Goal: Information Seeking & Learning: Learn about a topic

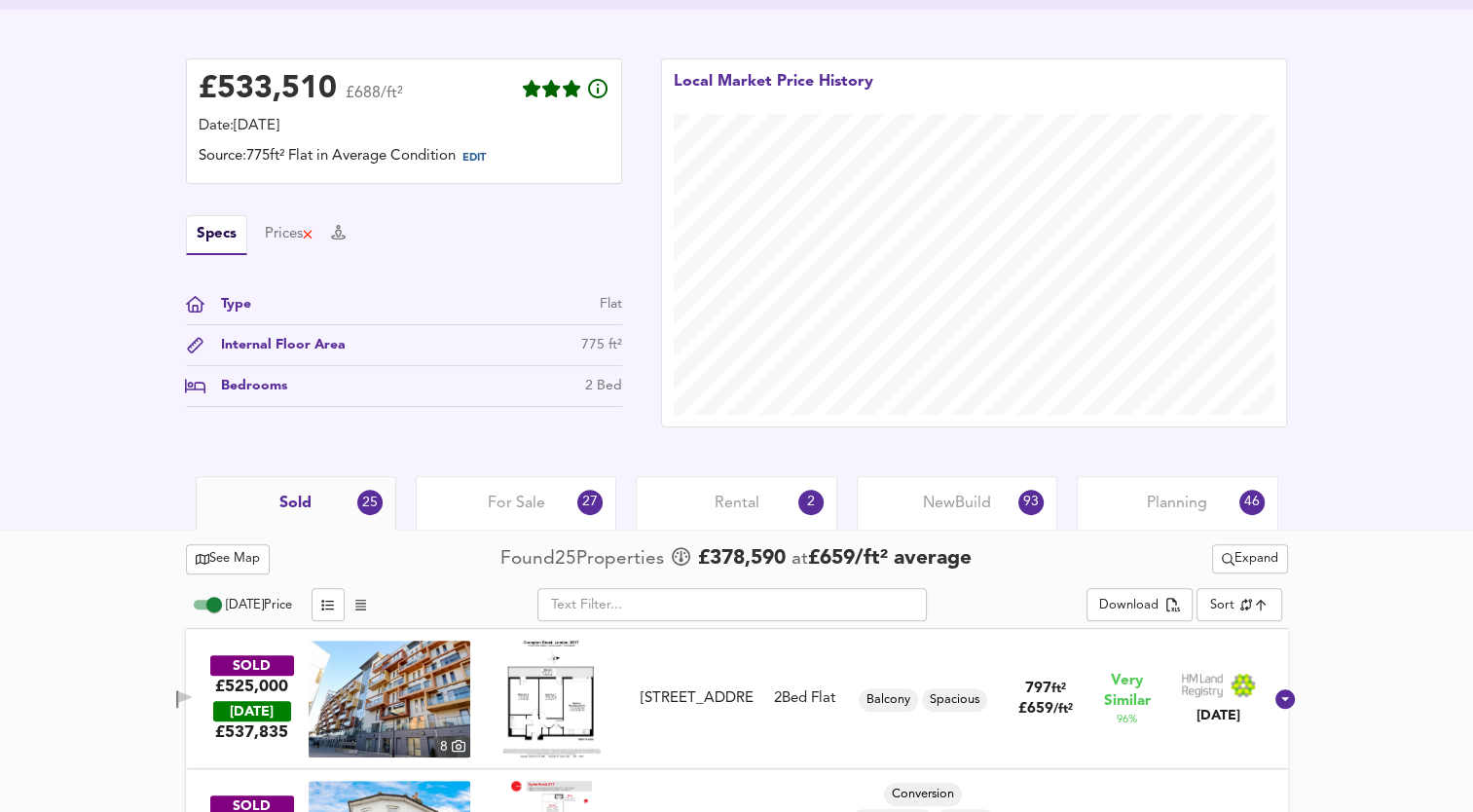
scroll to position [487, 0]
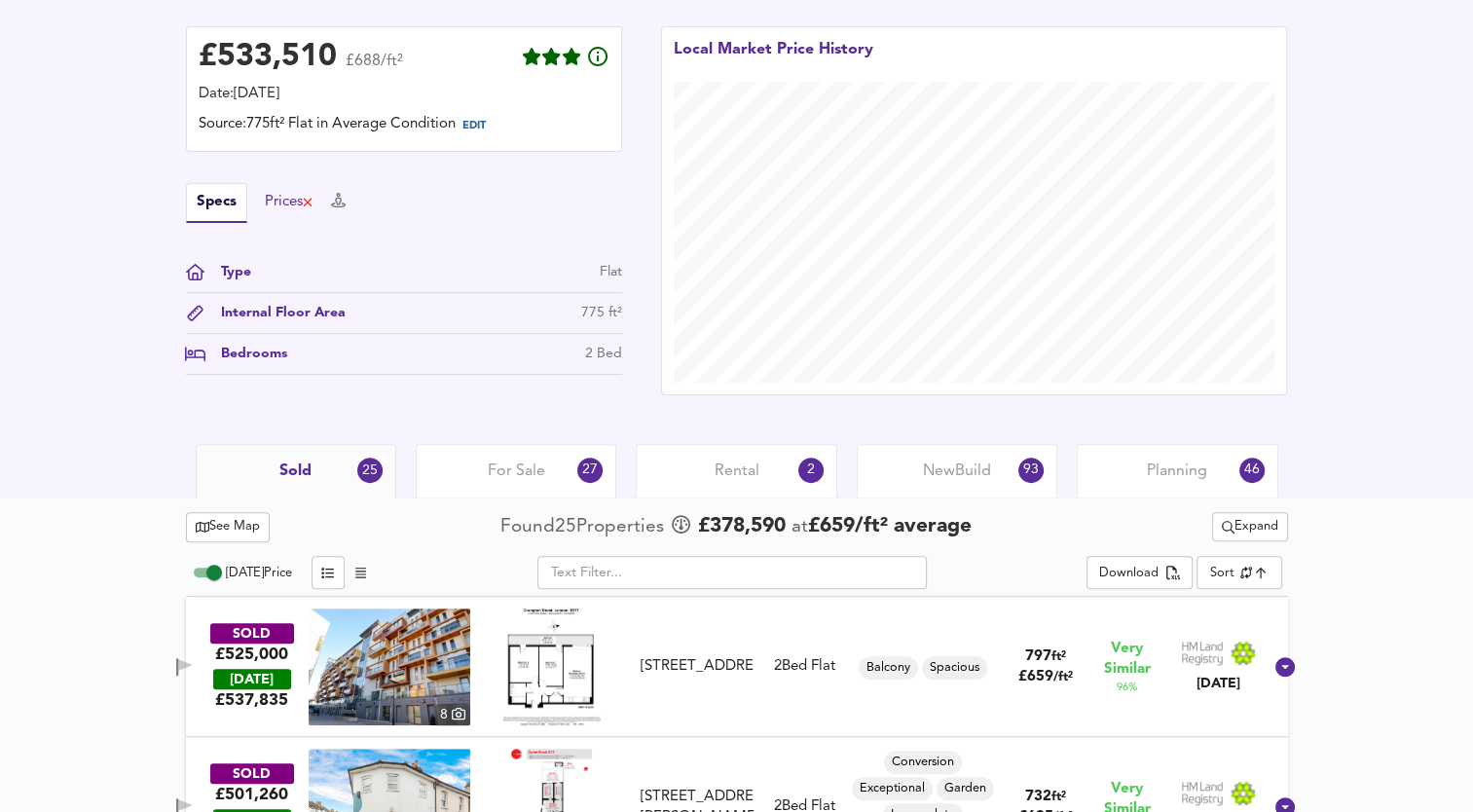
click at [284, 210] on div "Prices" at bounding box center [289, 203] width 50 height 22
click at [214, 207] on button "Specs" at bounding box center [204, 203] width 37 height 22
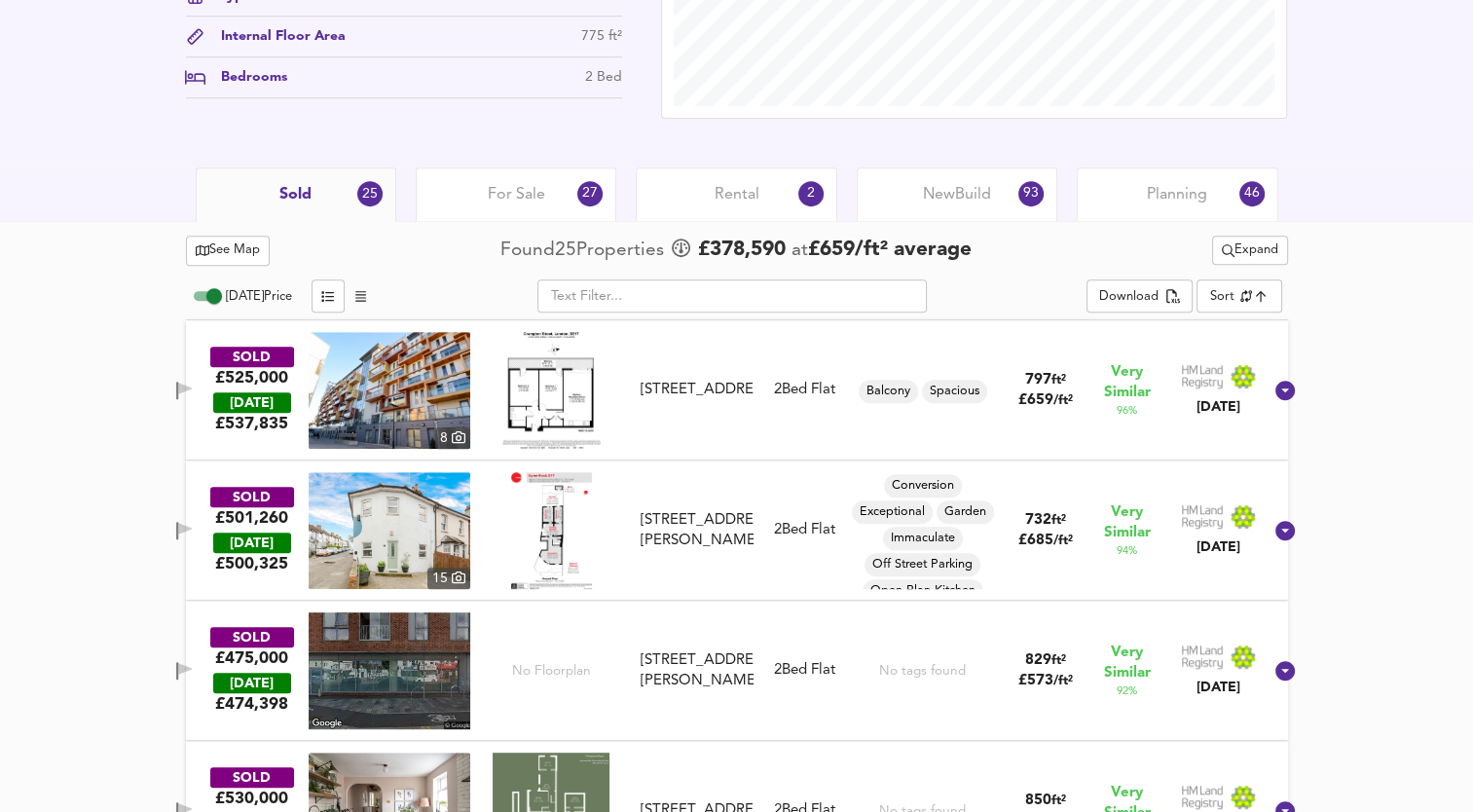
scroll to position [779, 0]
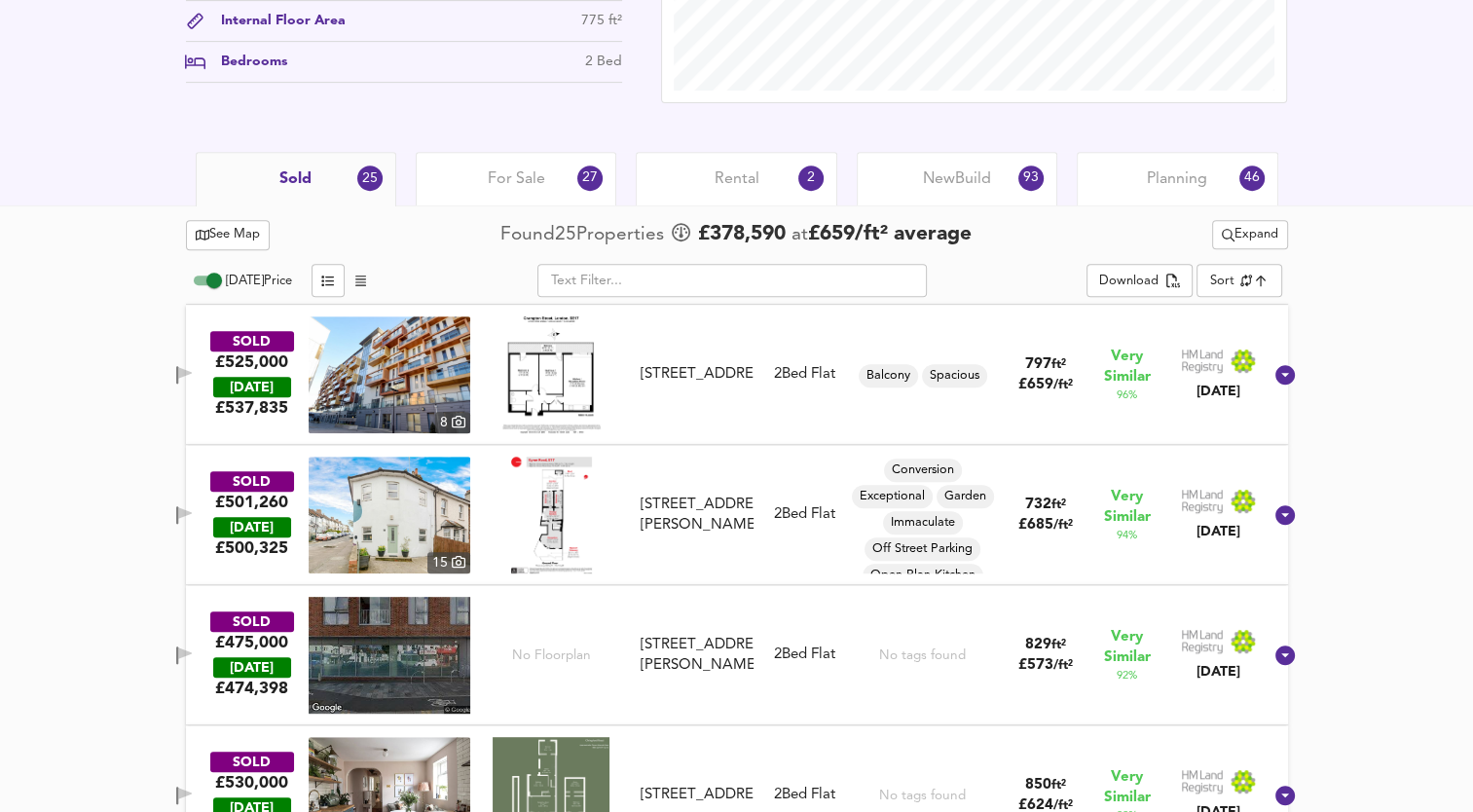
click at [537, 178] on span "For Sale" at bounding box center [517, 179] width 58 height 22
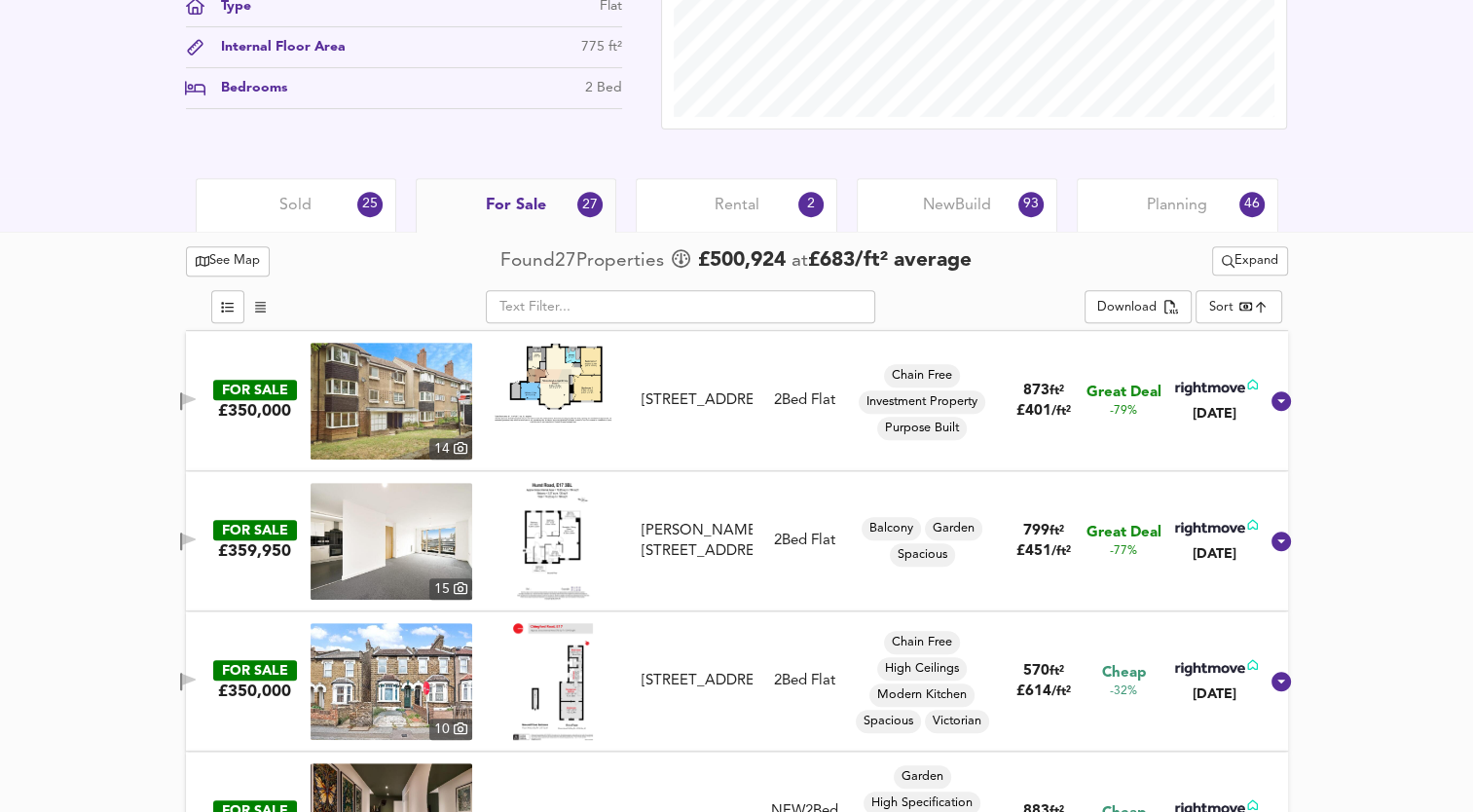
scroll to position [754, 0]
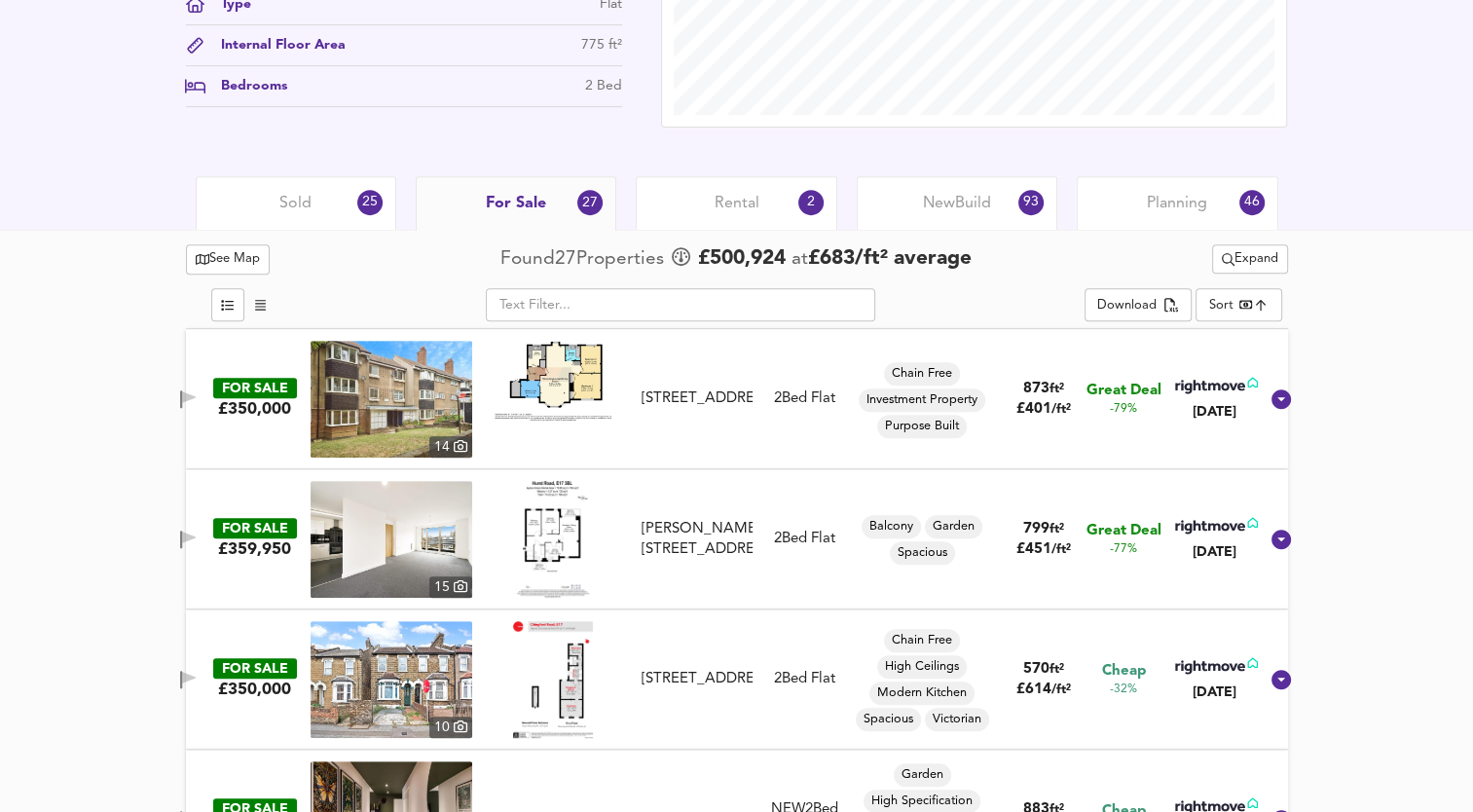
click at [741, 206] on span "Rental" at bounding box center [736, 204] width 45 height 22
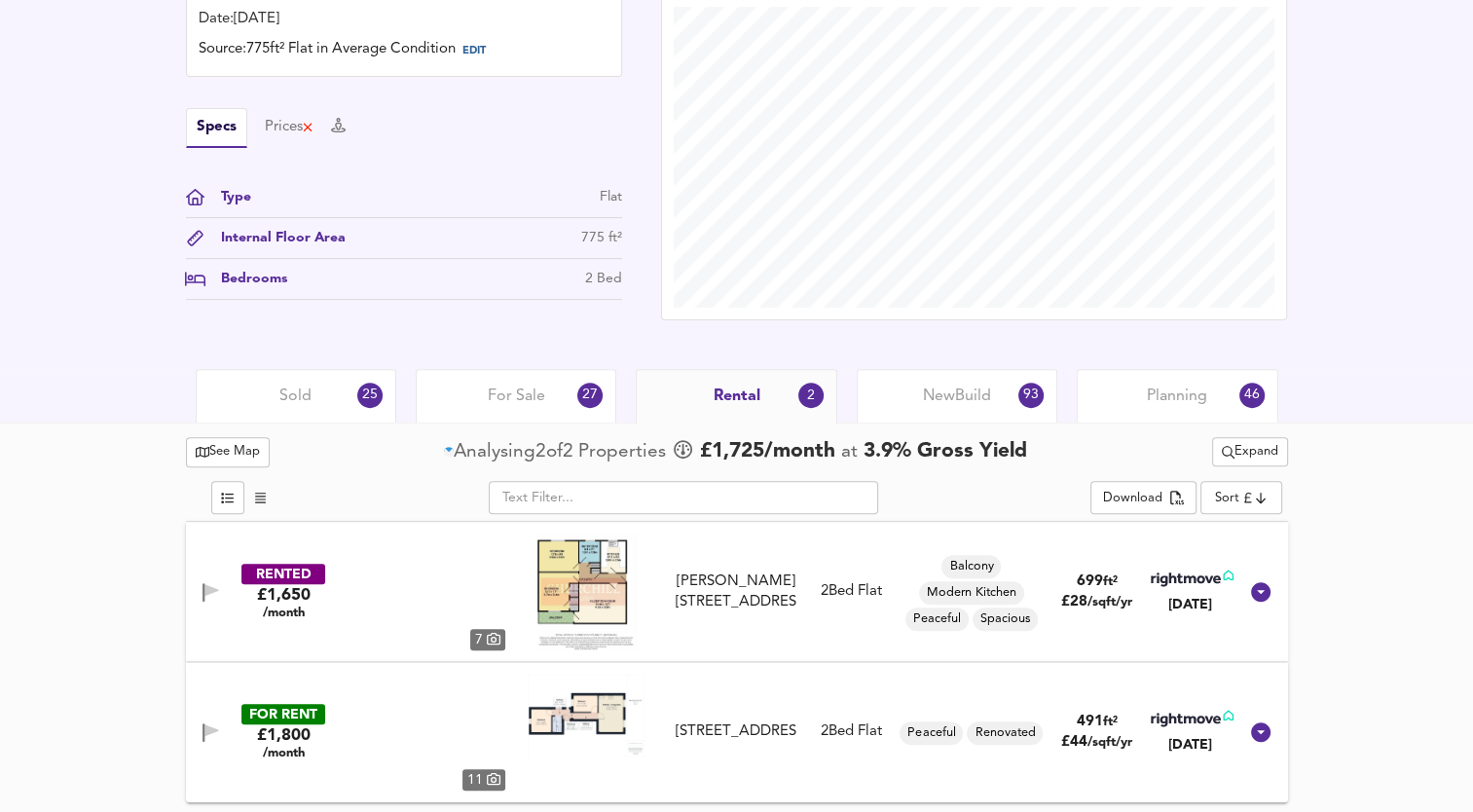
scroll to position [560, 0]
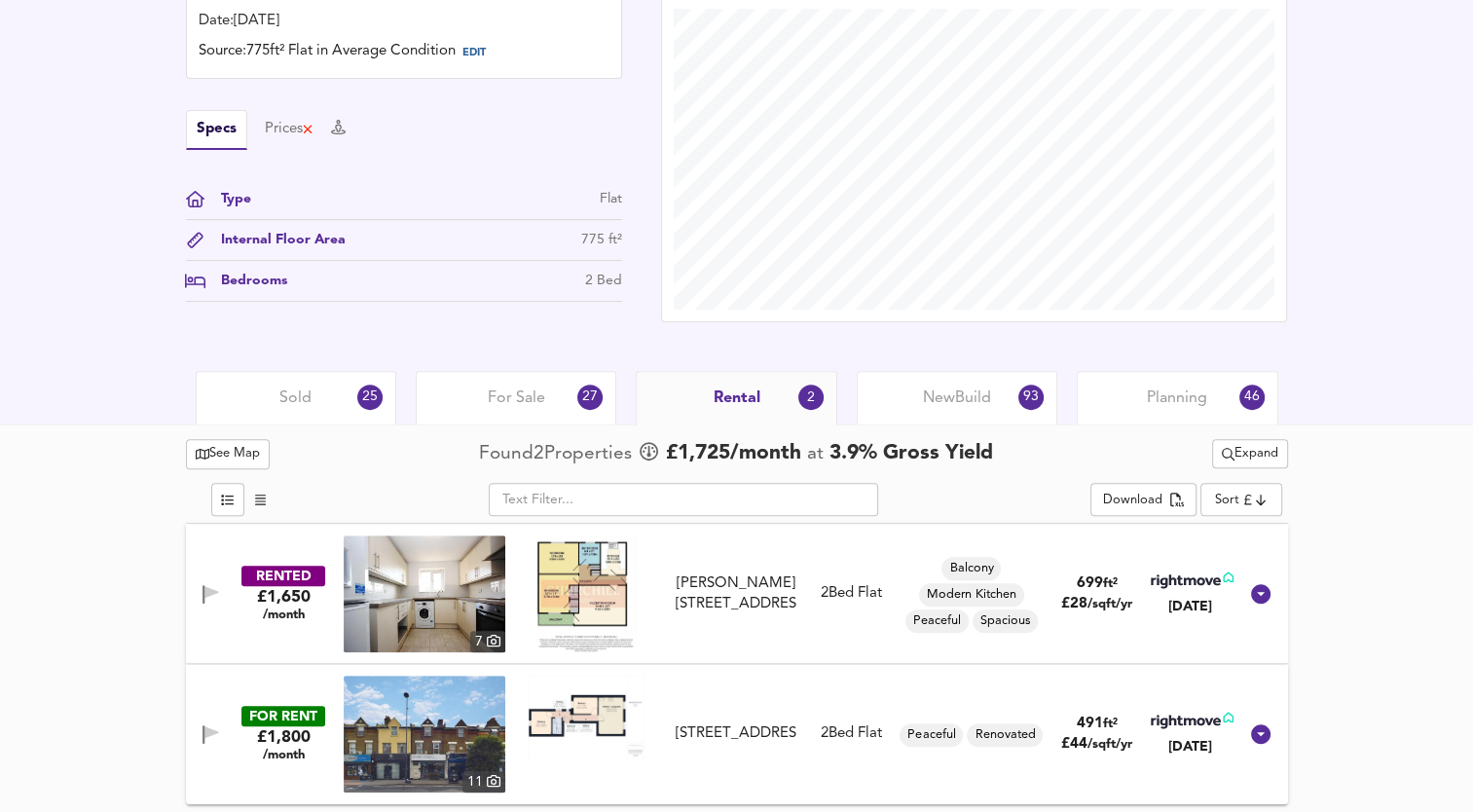
click at [985, 388] on span "New Build" at bounding box center [957, 399] width 69 height 22
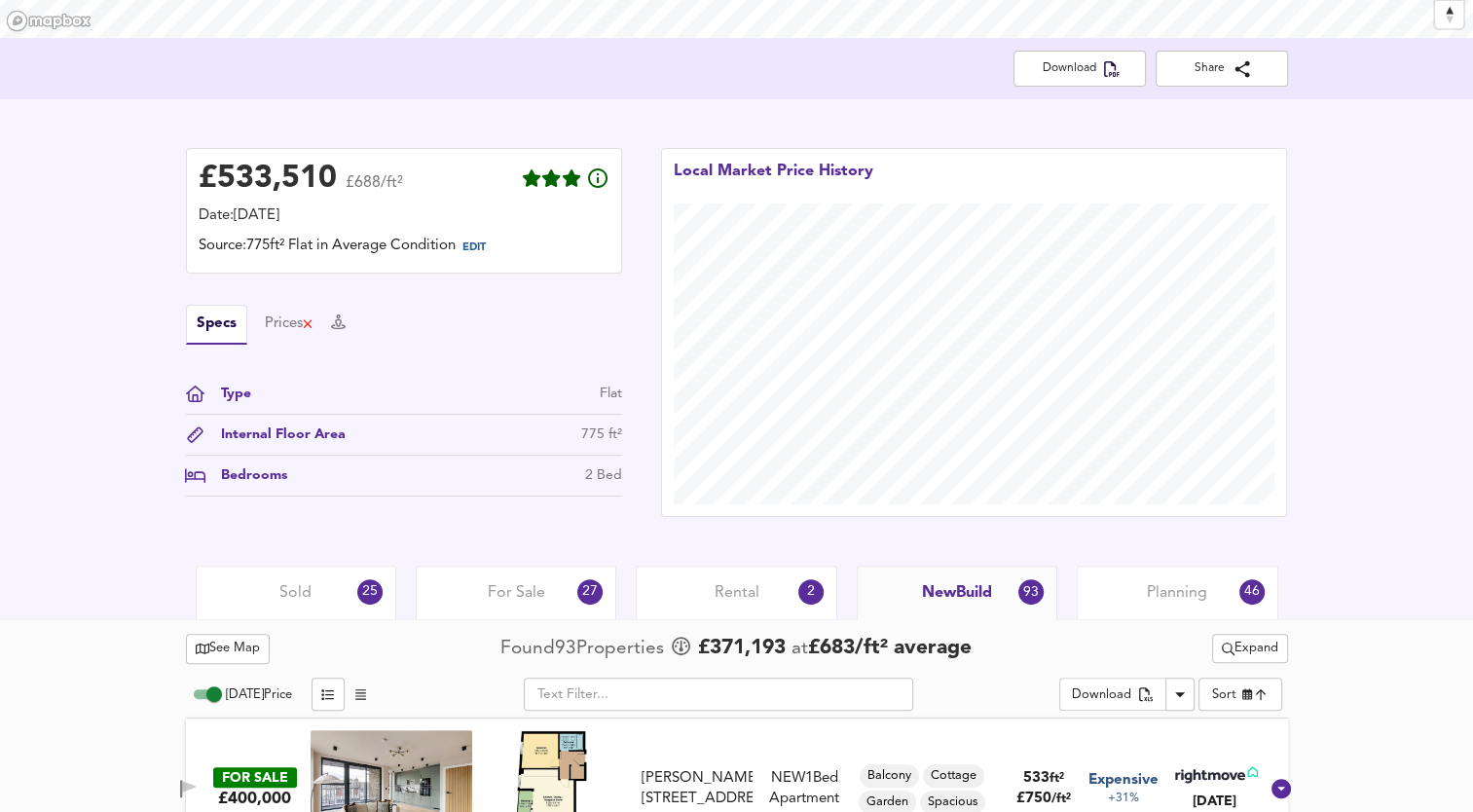
scroll to position [560, 0]
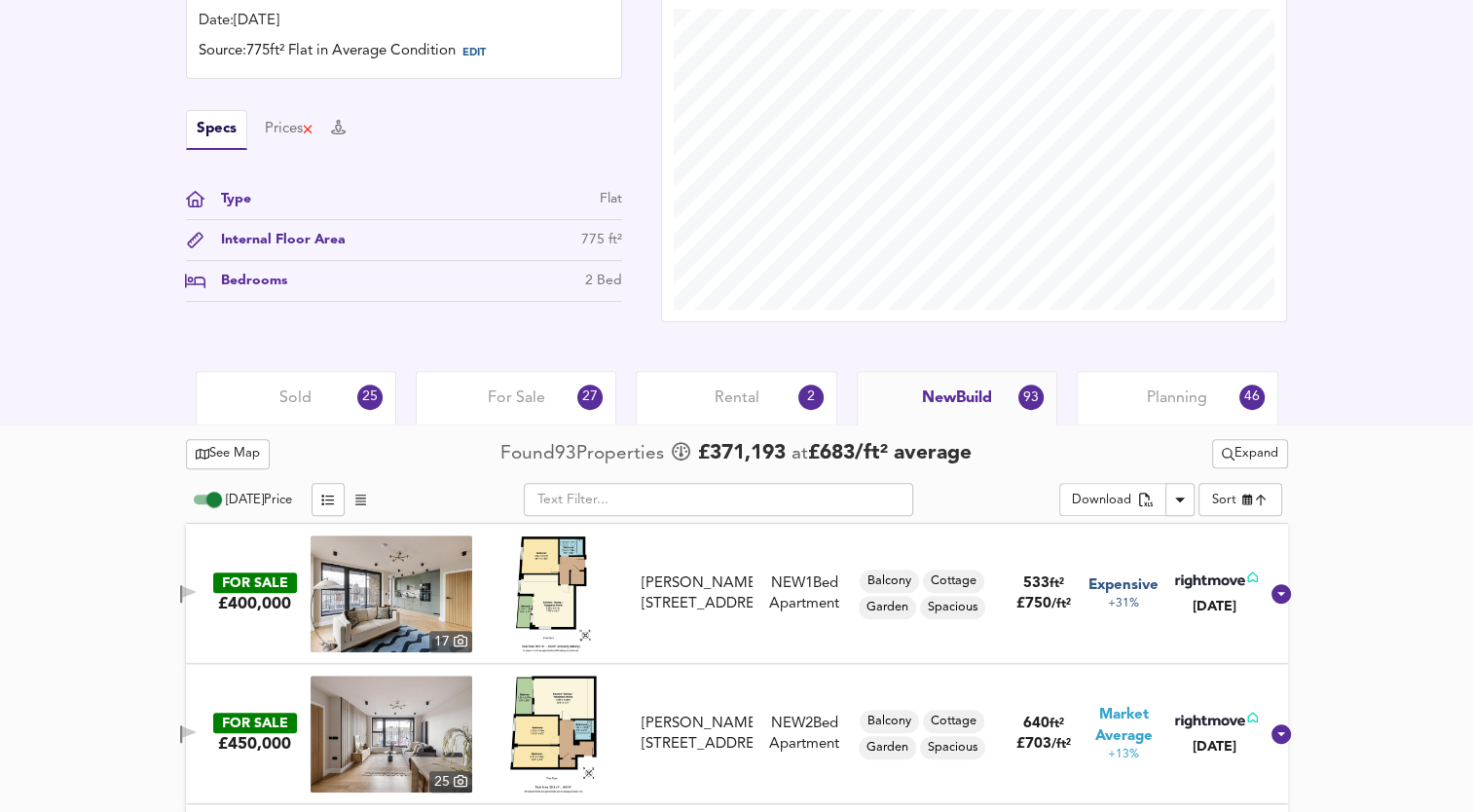
click at [1161, 405] on span "Planning" at bounding box center [1177, 399] width 61 height 22
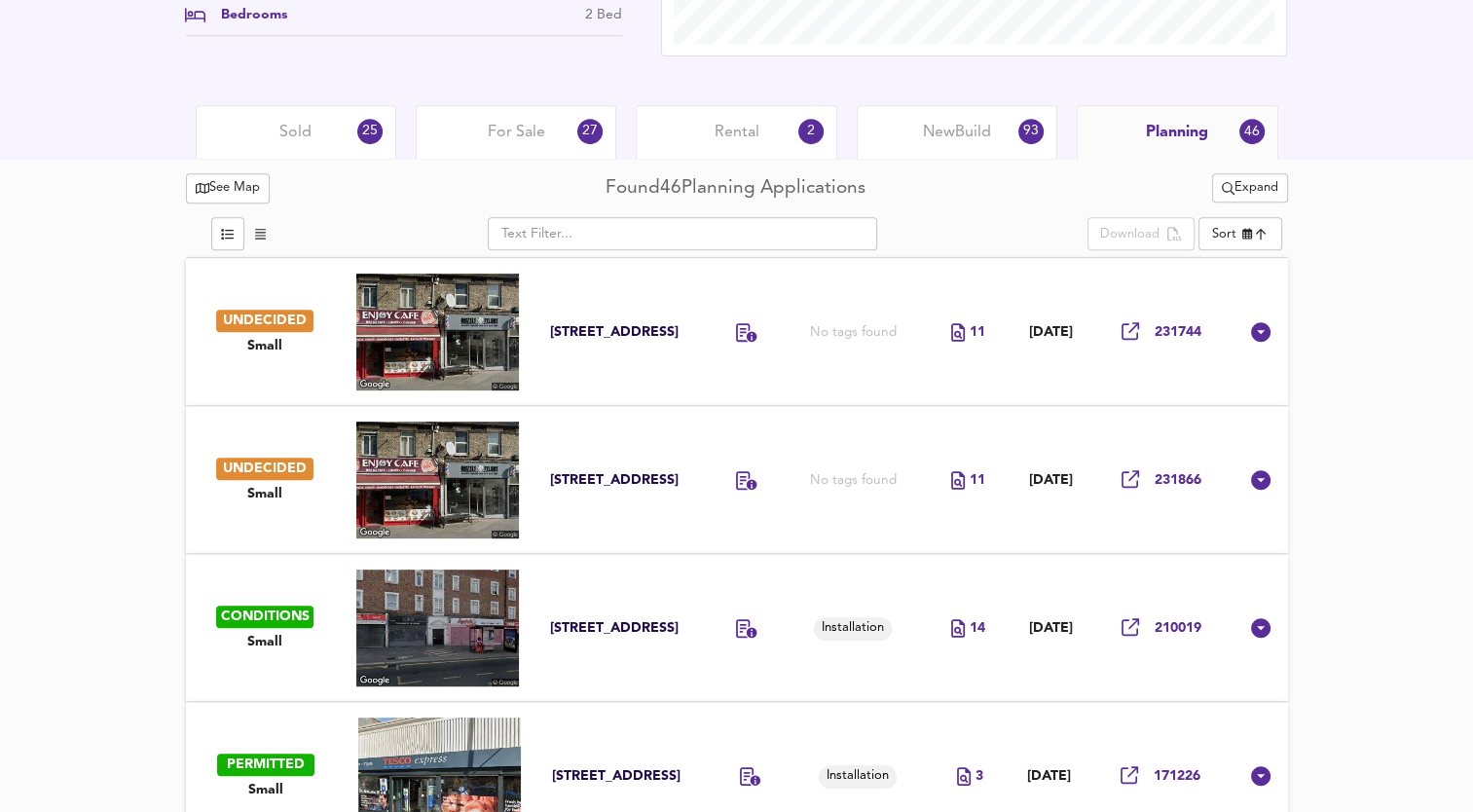
scroll to position [852, 0]
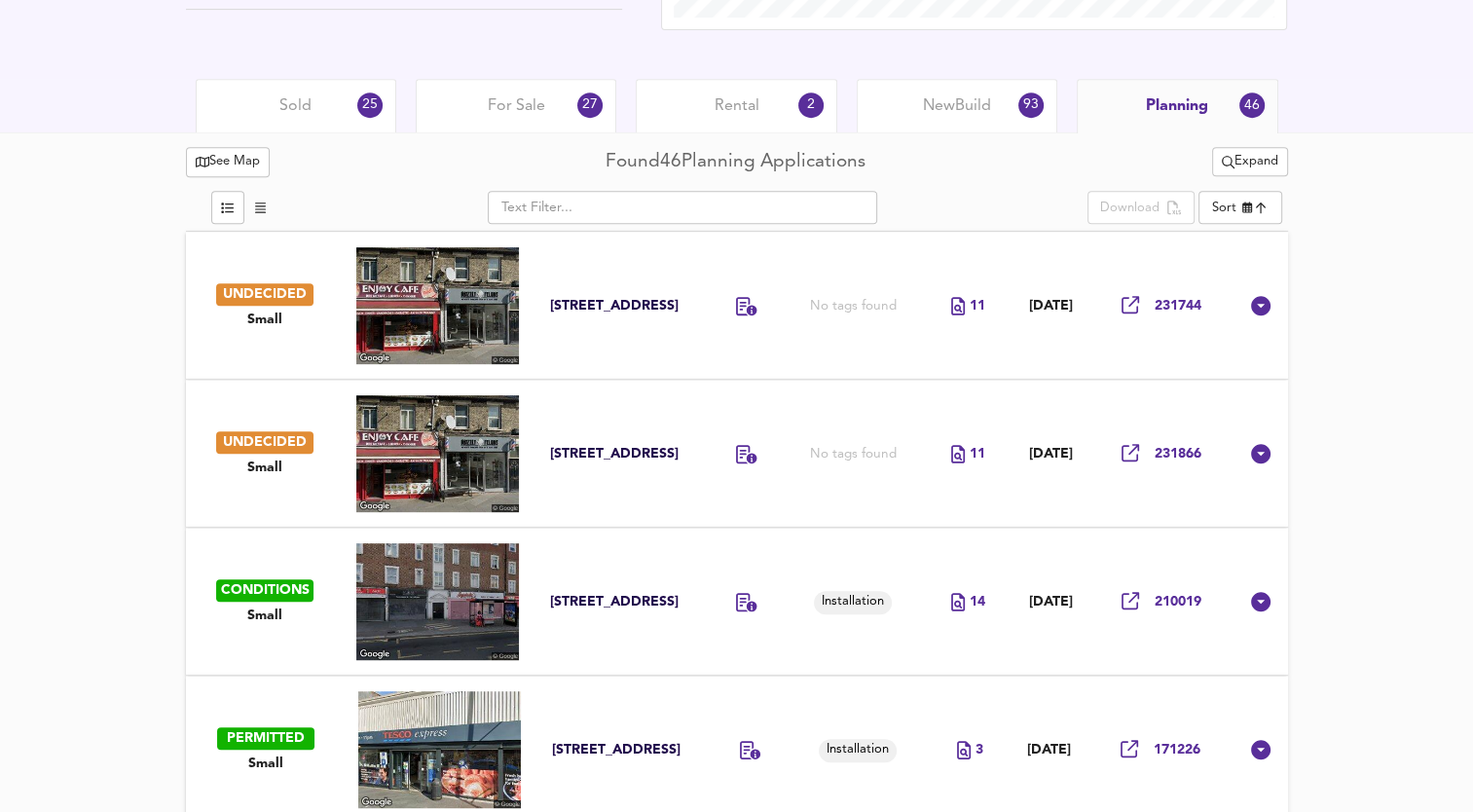
click at [605, 297] on div "[STREET_ADDRESS]" at bounding box center [617, 306] width 136 height 19
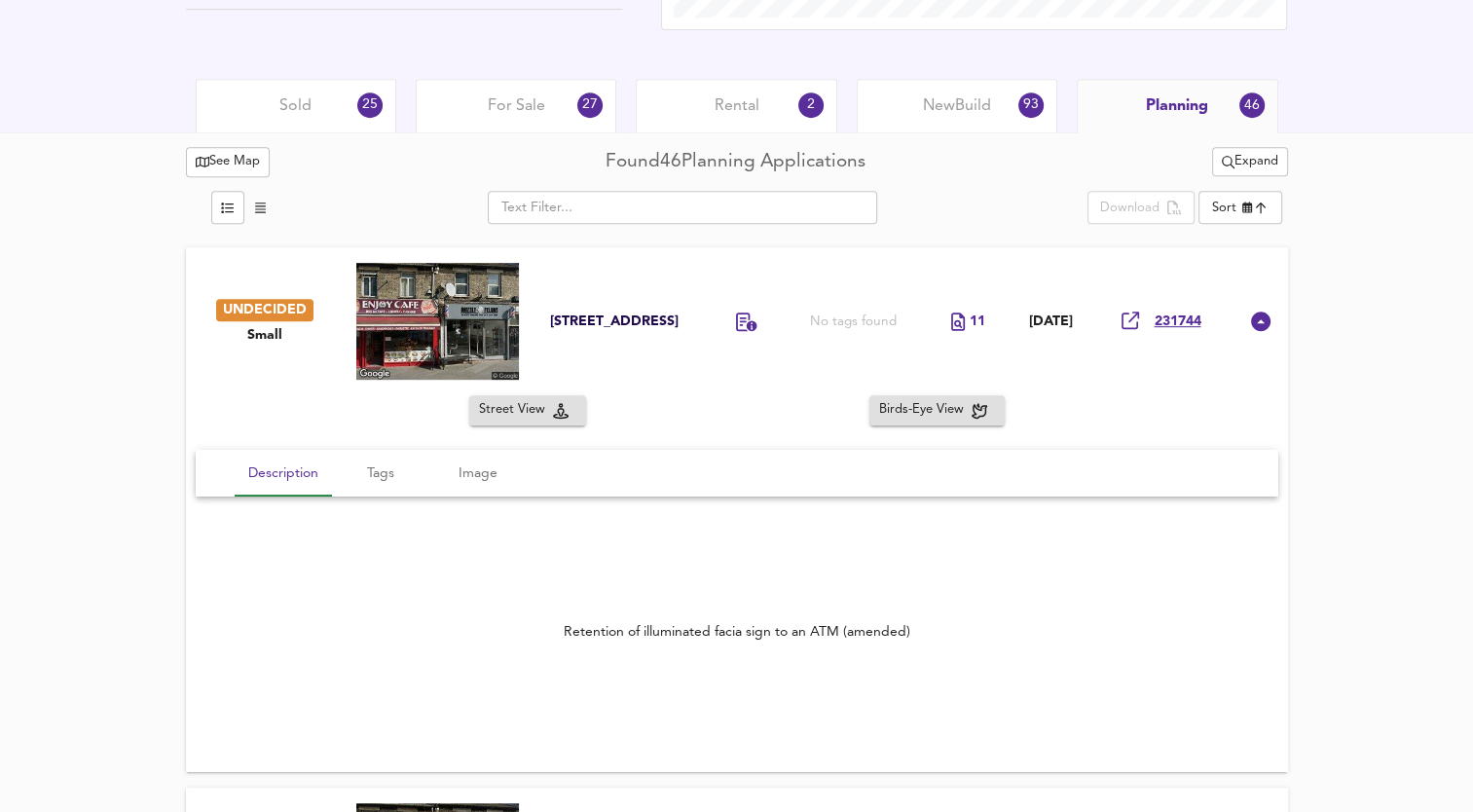
click at [1132, 319] on icon at bounding box center [1130, 320] width 18 height 18
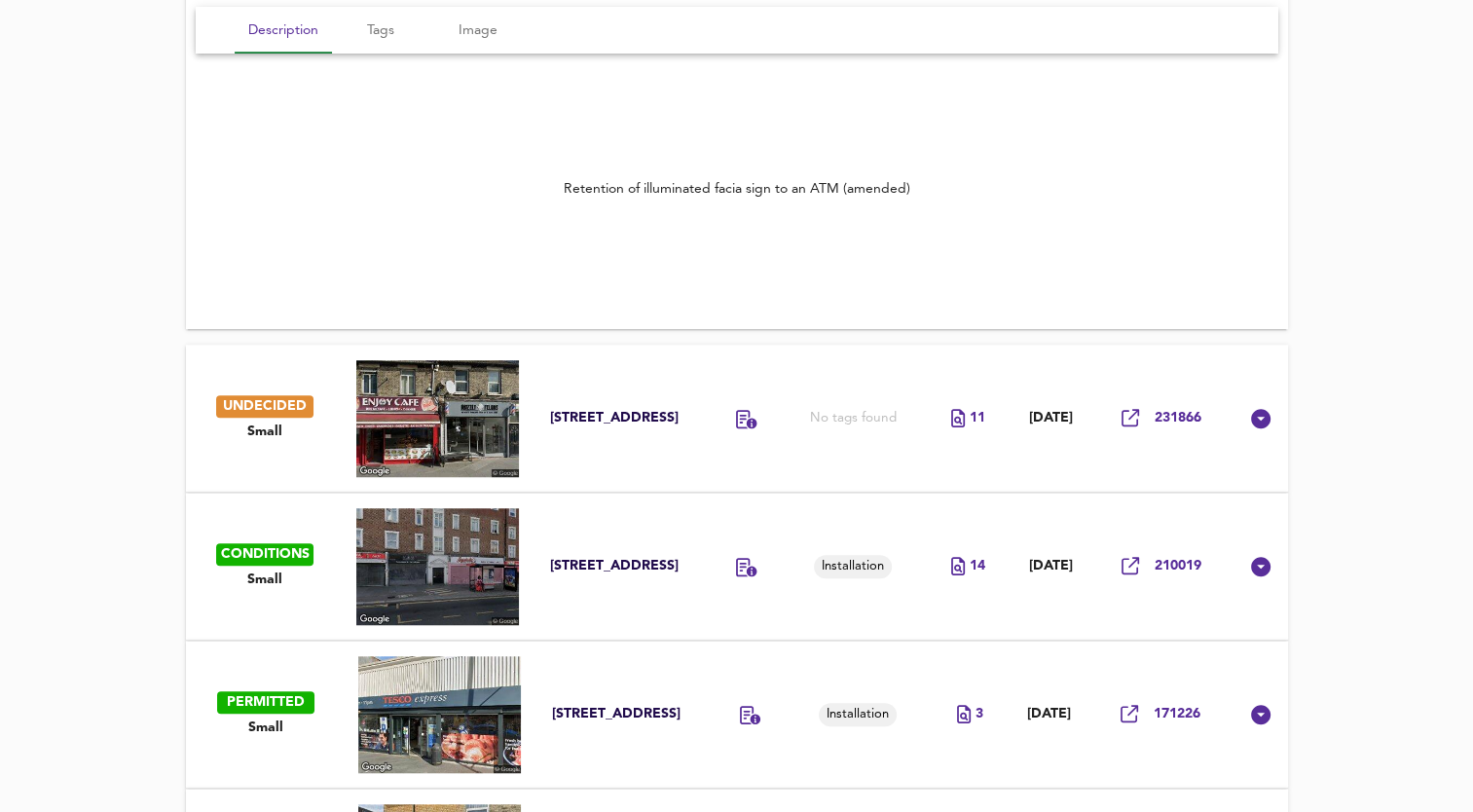
scroll to position [1339, 0]
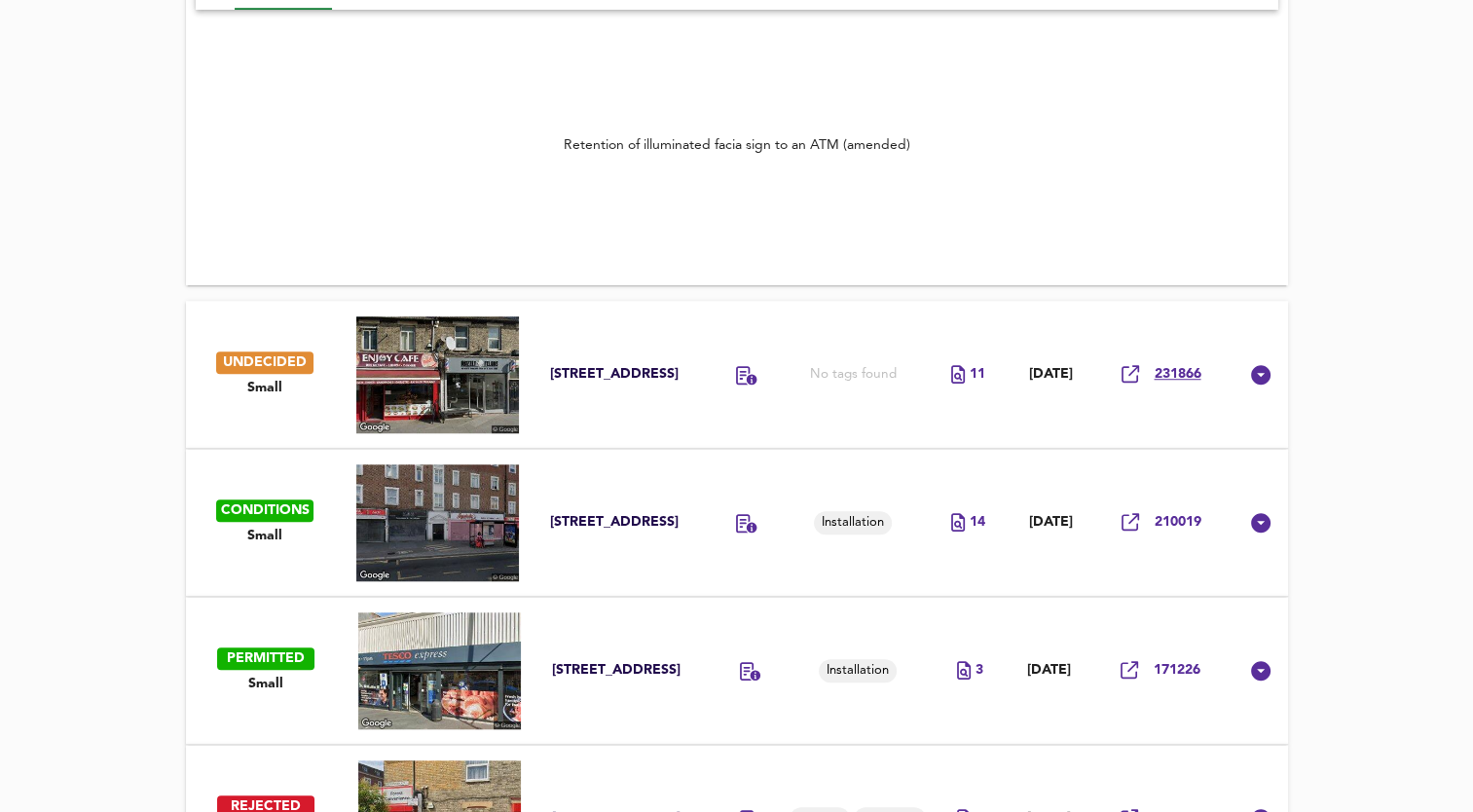
click at [1161, 373] on span "231866" at bounding box center [1177, 374] width 47 height 19
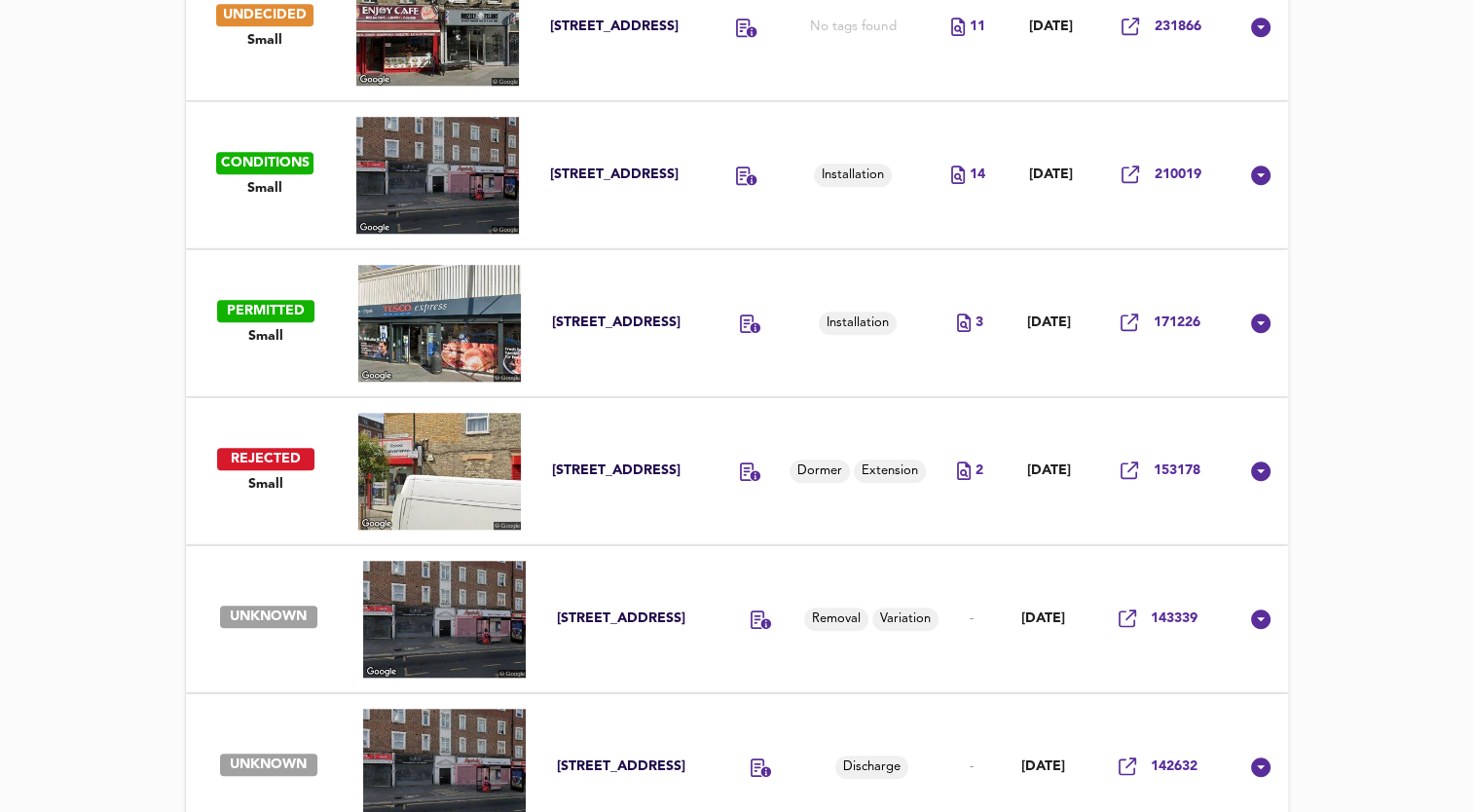
scroll to position [1728, 0]
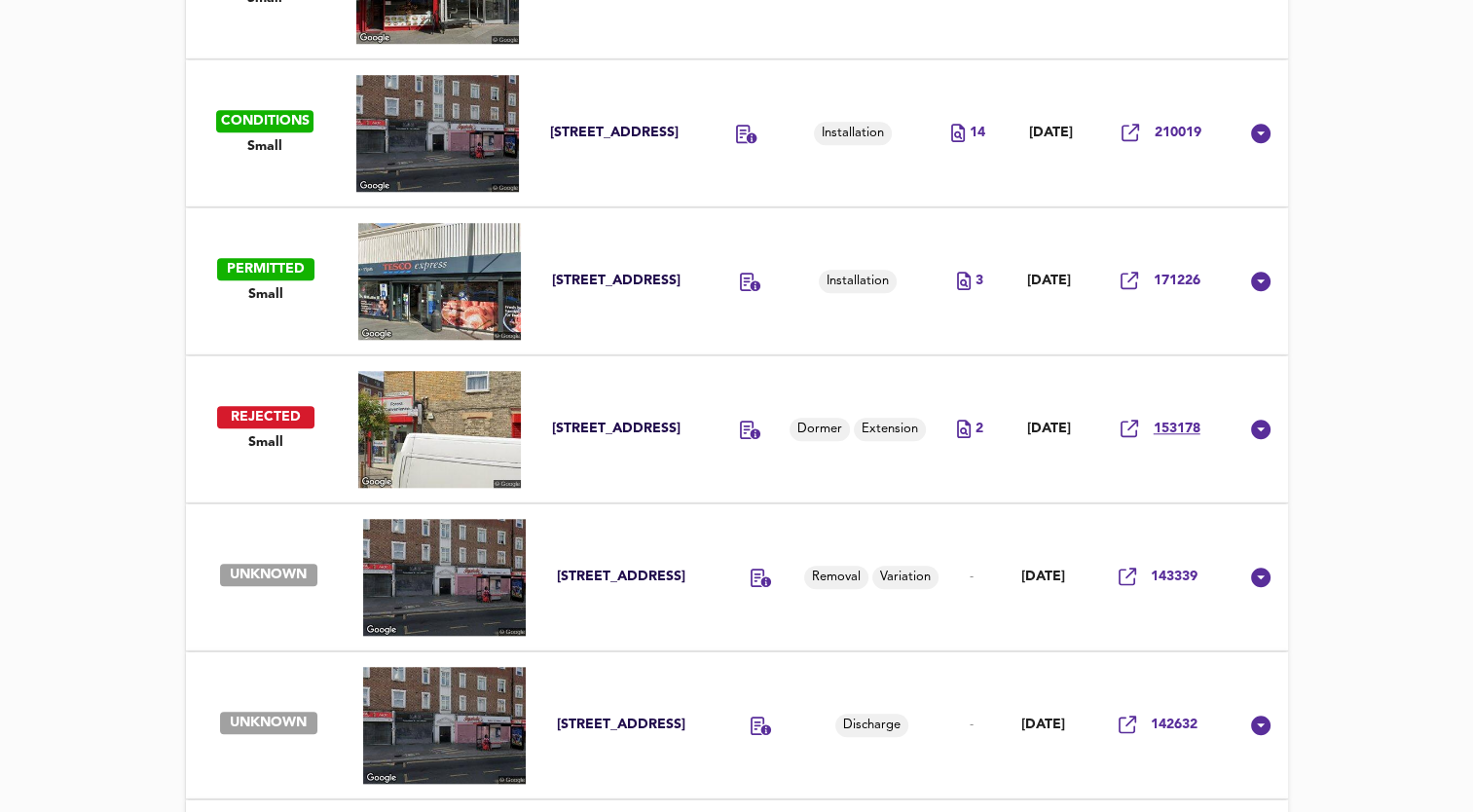
click at [1194, 430] on span "153178" at bounding box center [1177, 428] width 47 height 19
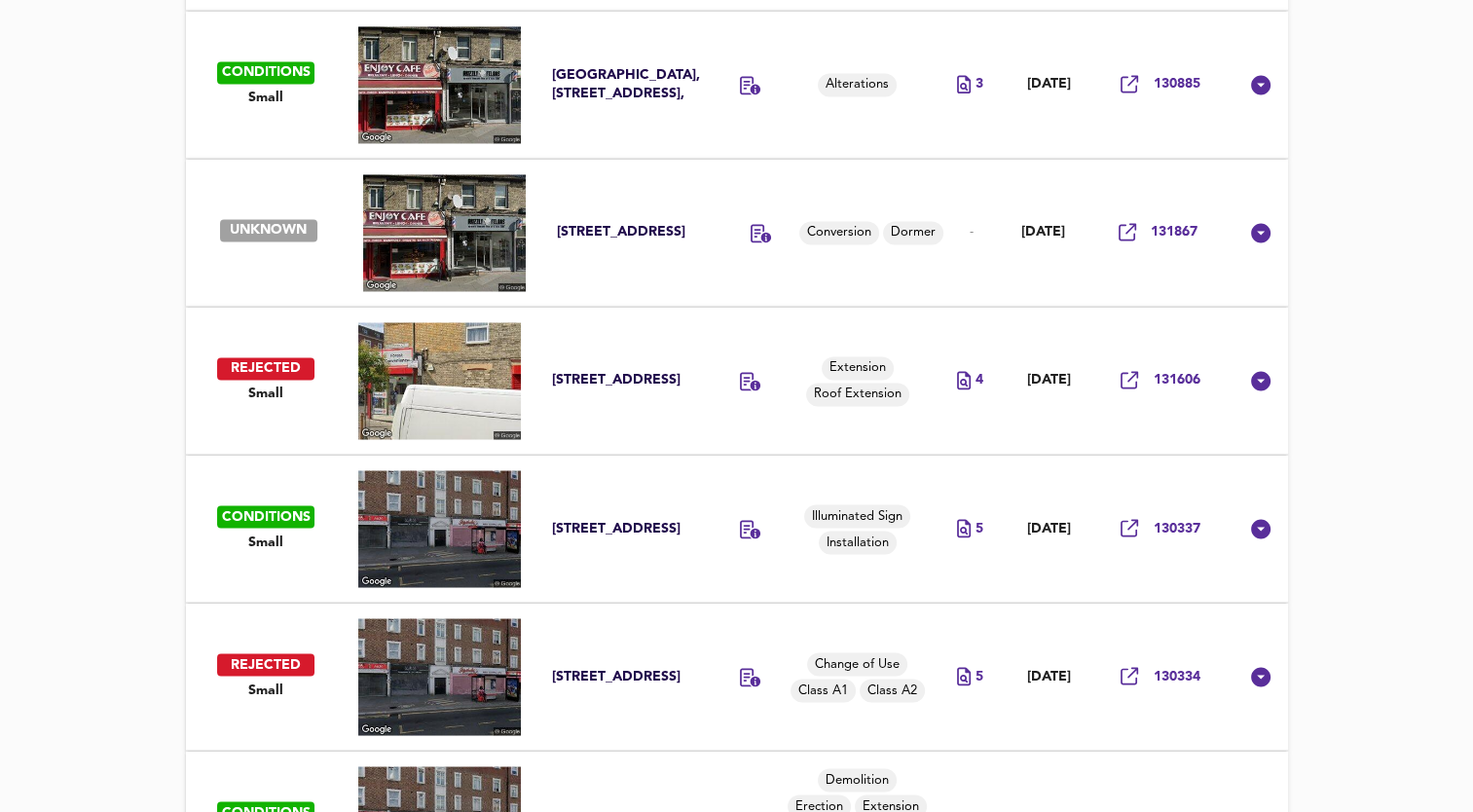
scroll to position [3383, 0]
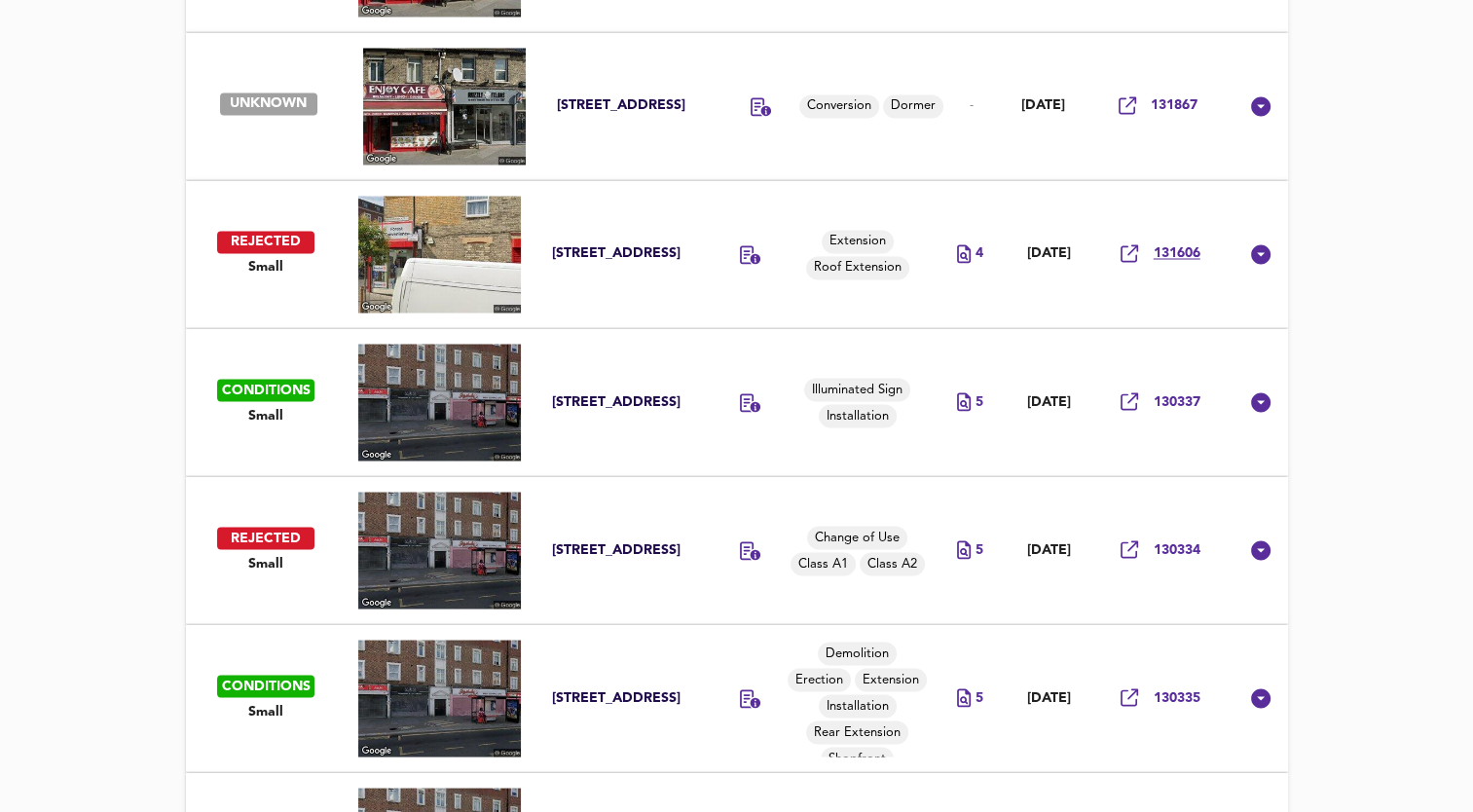
click at [1173, 255] on span "131606" at bounding box center [1177, 253] width 47 height 19
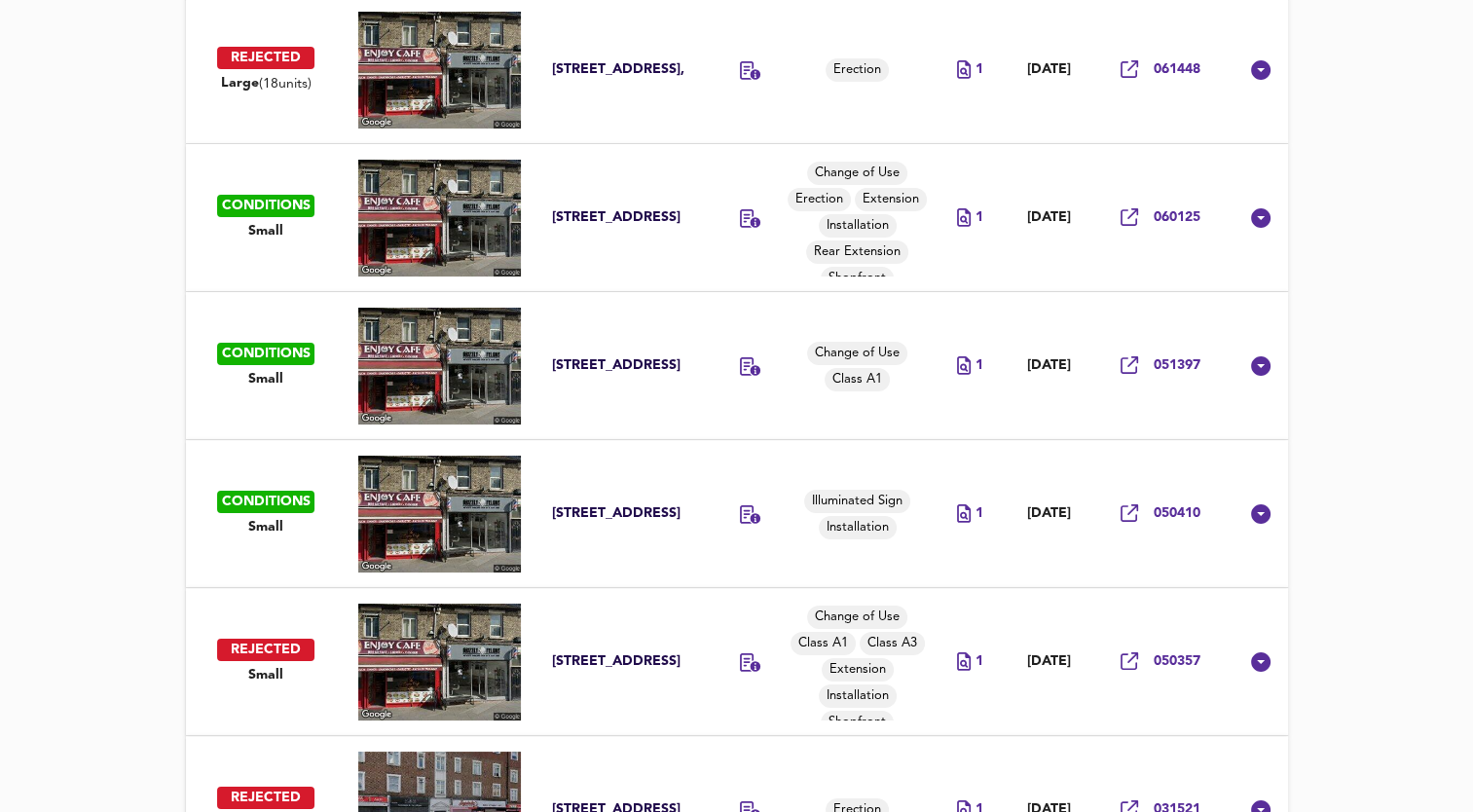
scroll to position [7007, 0]
